Goal: Task Accomplishment & Management: Manage account settings

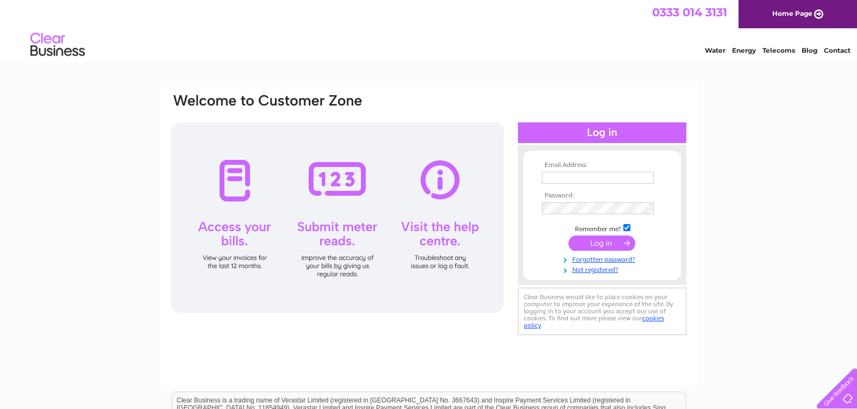
type input "scotspecsopticians@gmail.com"
click at [582, 246] on input "submit" at bounding box center [602, 242] width 67 height 15
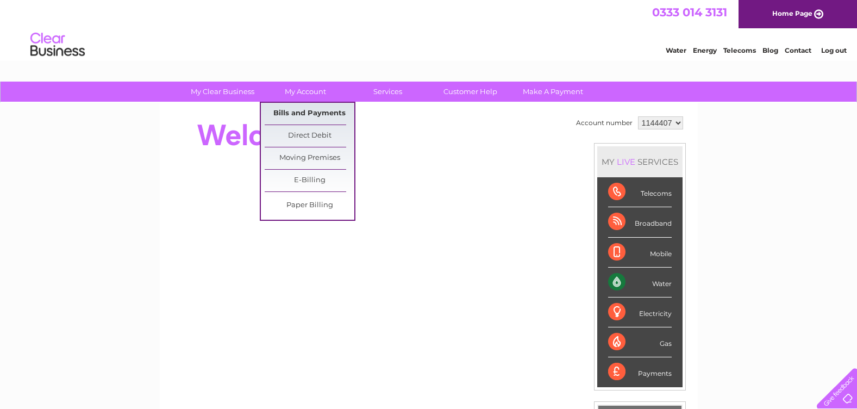
click at [305, 118] on link "Bills and Payments" at bounding box center [310, 114] width 90 height 22
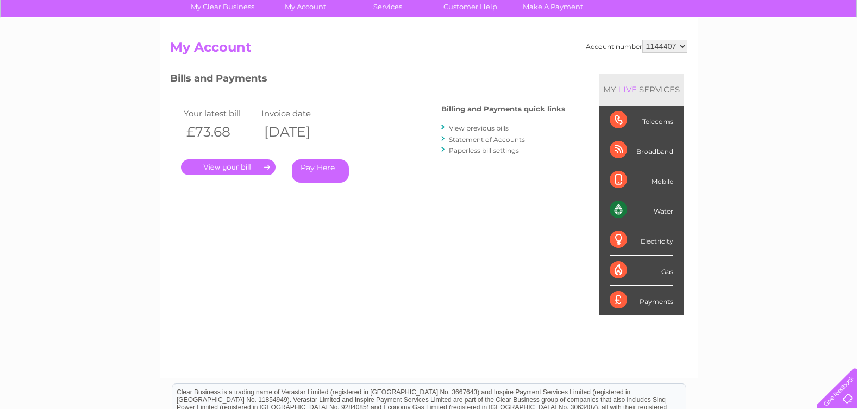
scroll to position [30, 0]
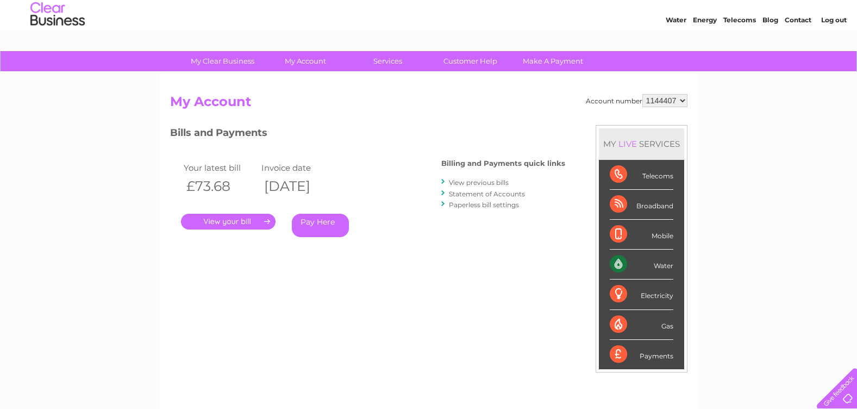
click at [486, 184] on link "View previous bills" at bounding box center [479, 182] width 60 height 8
click at [482, 195] on link "Statement of Accounts" at bounding box center [487, 194] width 76 height 8
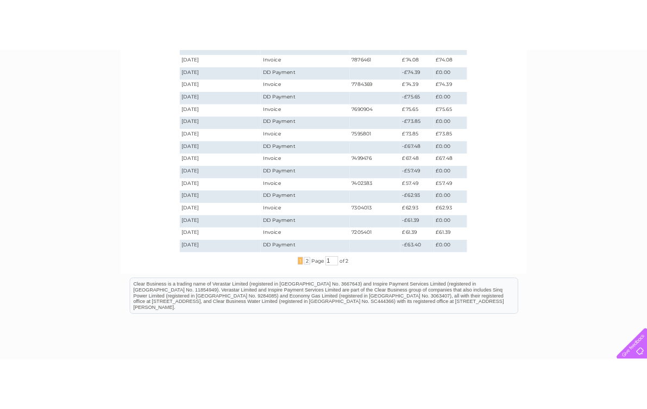
scroll to position [109, 0]
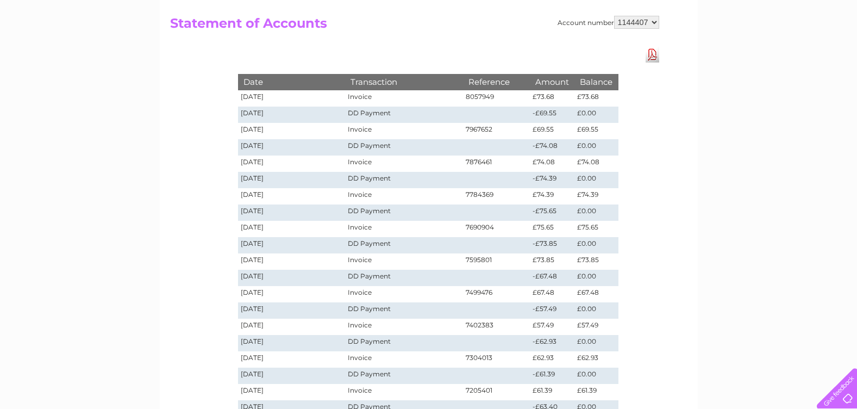
click at [654, 57] on link "Download Pdf" at bounding box center [653, 55] width 14 height 16
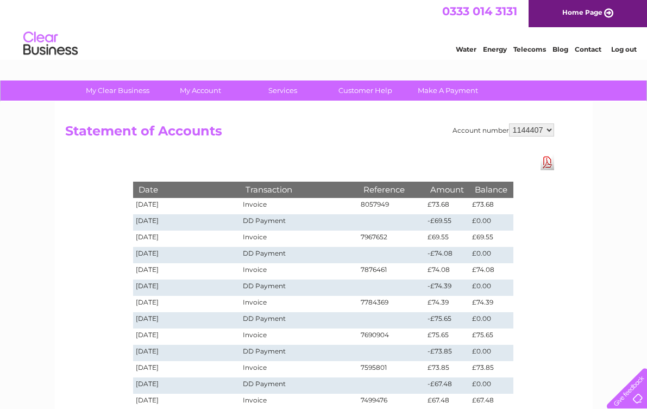
scroll to position [0, 0]
